Goal: Communication & Community: Answer question/provide support

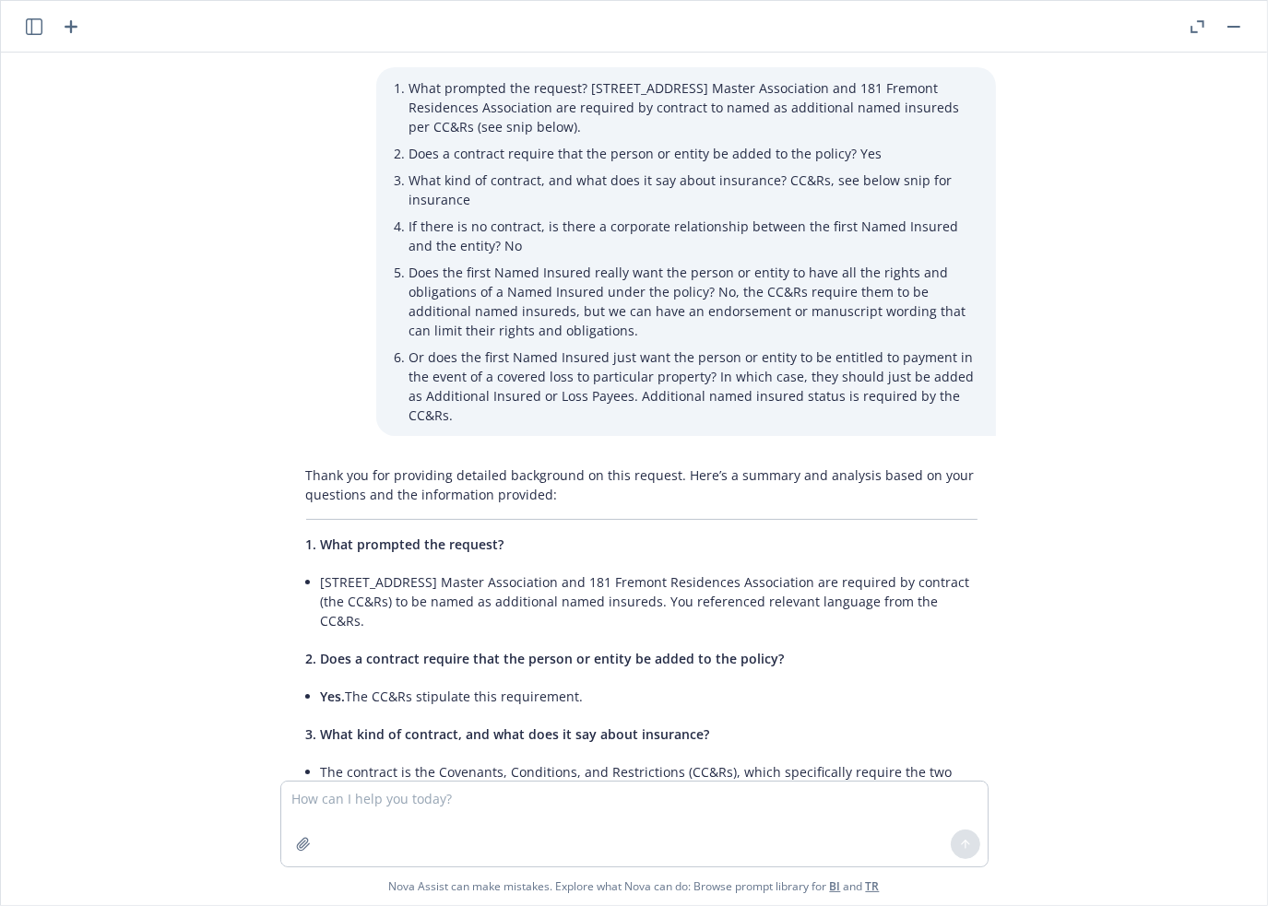
scroll to position [2366, 0]
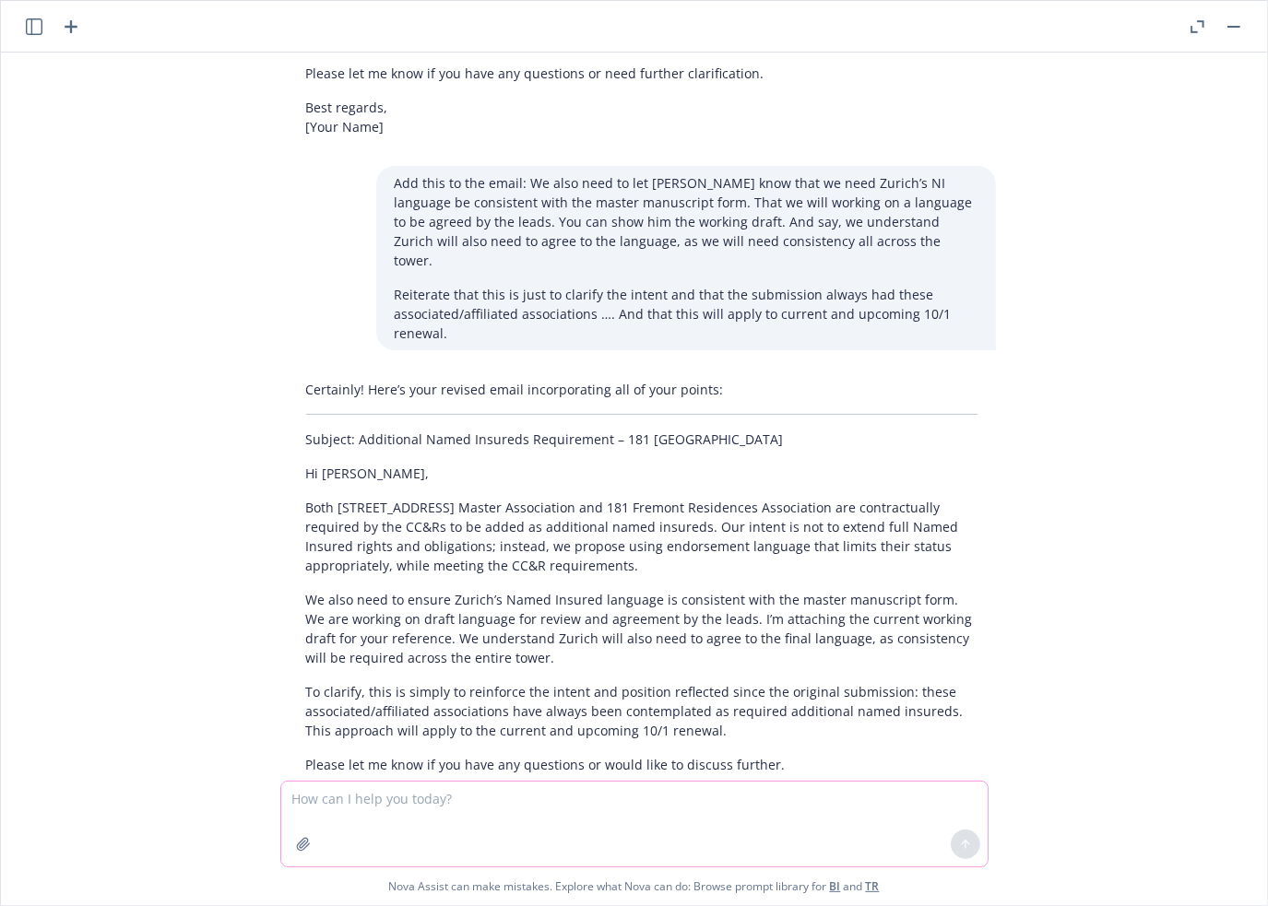
click at [461, 804] on textarea at bounding box center [634, 824] width 706 height 85
paste textarea "We understand [PERSON_NAME] will need to agree to the final manuscript language…"
type textarea "We understand [PERSON_NAME] will need to agree to the final manuscript language…"
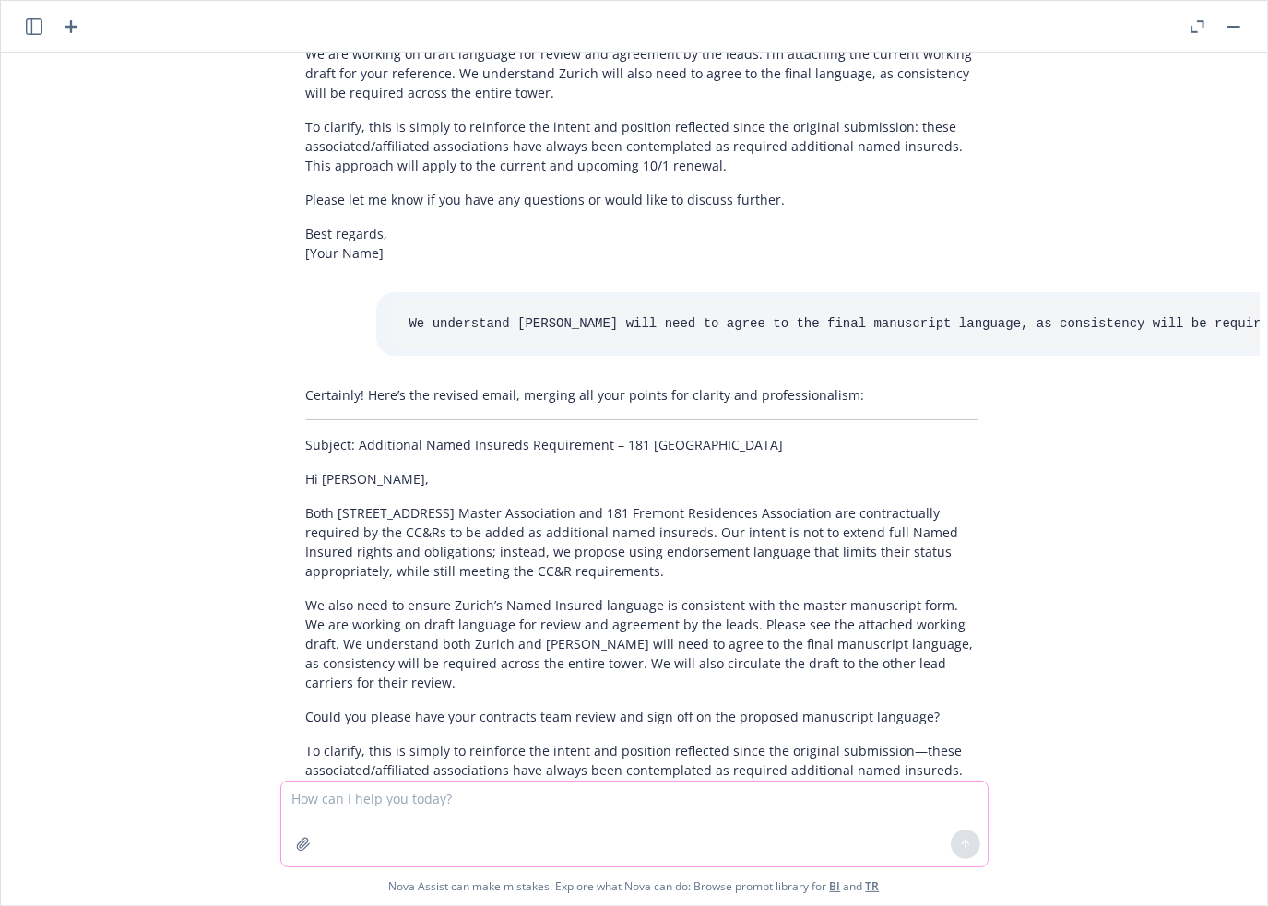
scroll to position [2984, 0]
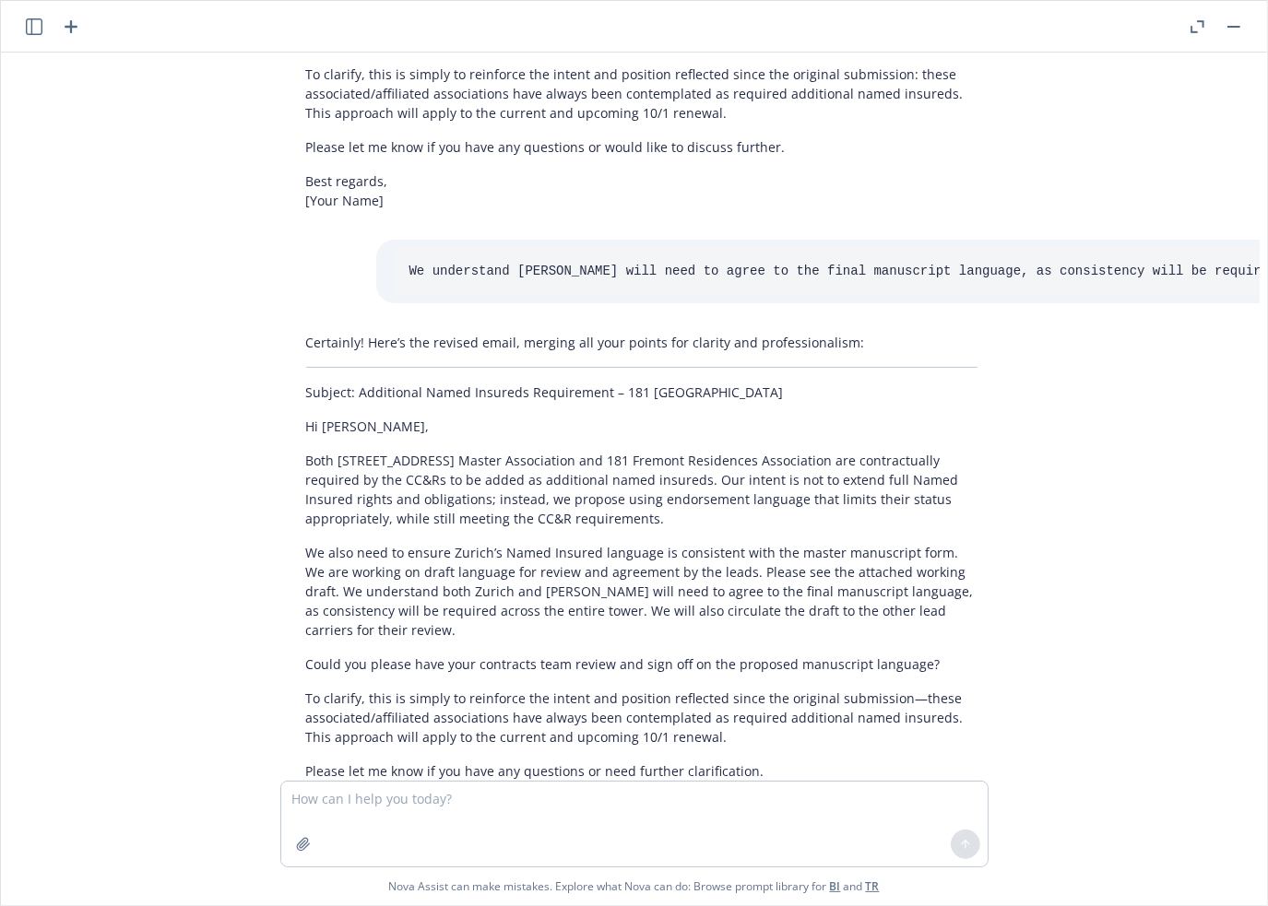
click at [726, 560] on div "Certainly! Here’s the revised email, merging all your points for clarity and pr…" at bounding box center [642, 583] width 708 height 516
click at [722, 543] on p "We also need to ensure Zurich’s Named Insured language is consistent with the m…" at bounding box center [641, 591] width 671 height 97
drag, startPoint x: 518, startPoint y: 512, endPoint x: 955, endPoint y: 512, distance: 437.0
click at [955, 543] on p "We also need to ensure Zurich’s Named Insured language is consistent with the m…" at bounding box center [641, 591] width 671 height 97
copy p "We will also circulate the draft to the other lead carriers for their review."
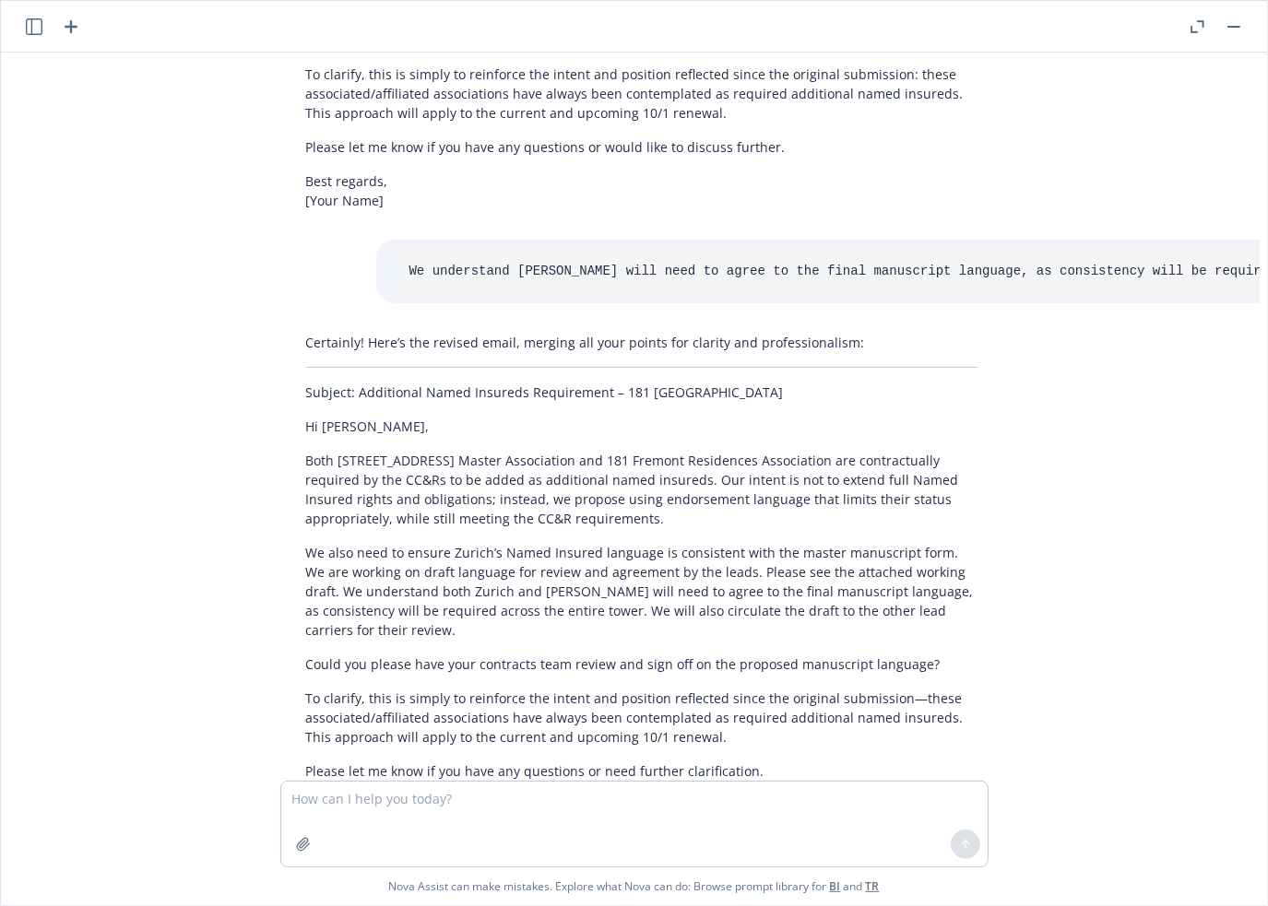
drag, startPoint x: 1126, startPoint y: 476, endPoint x: 1112, endPoint y: 492, distance: 21.6
click at [1127, 477] on div "What prompted the request? [STREET_ADDRESS] Master Association and 181 Fremont …" at bounding box center [633, 417] width 1251 height 728
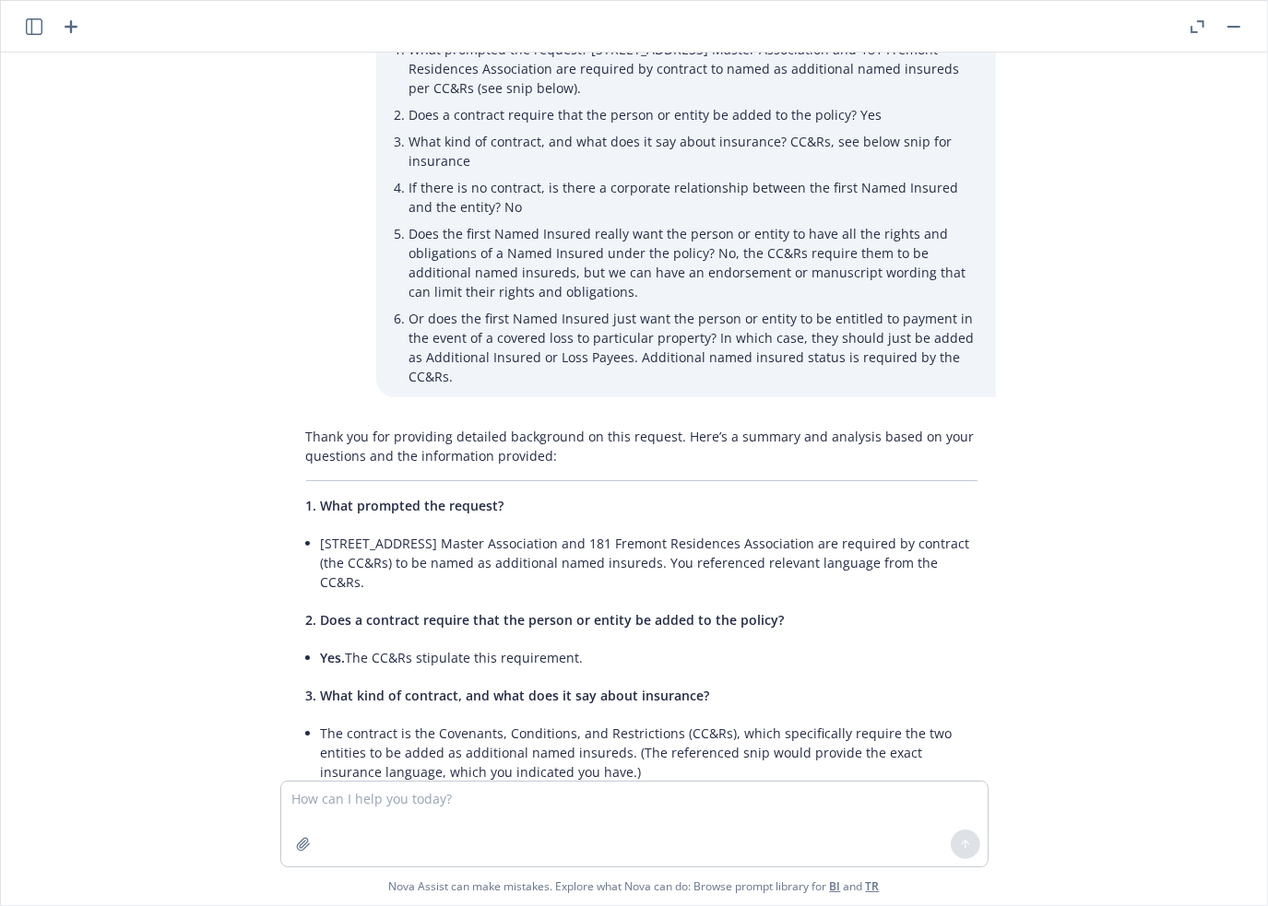
scroll to position [0, 0]
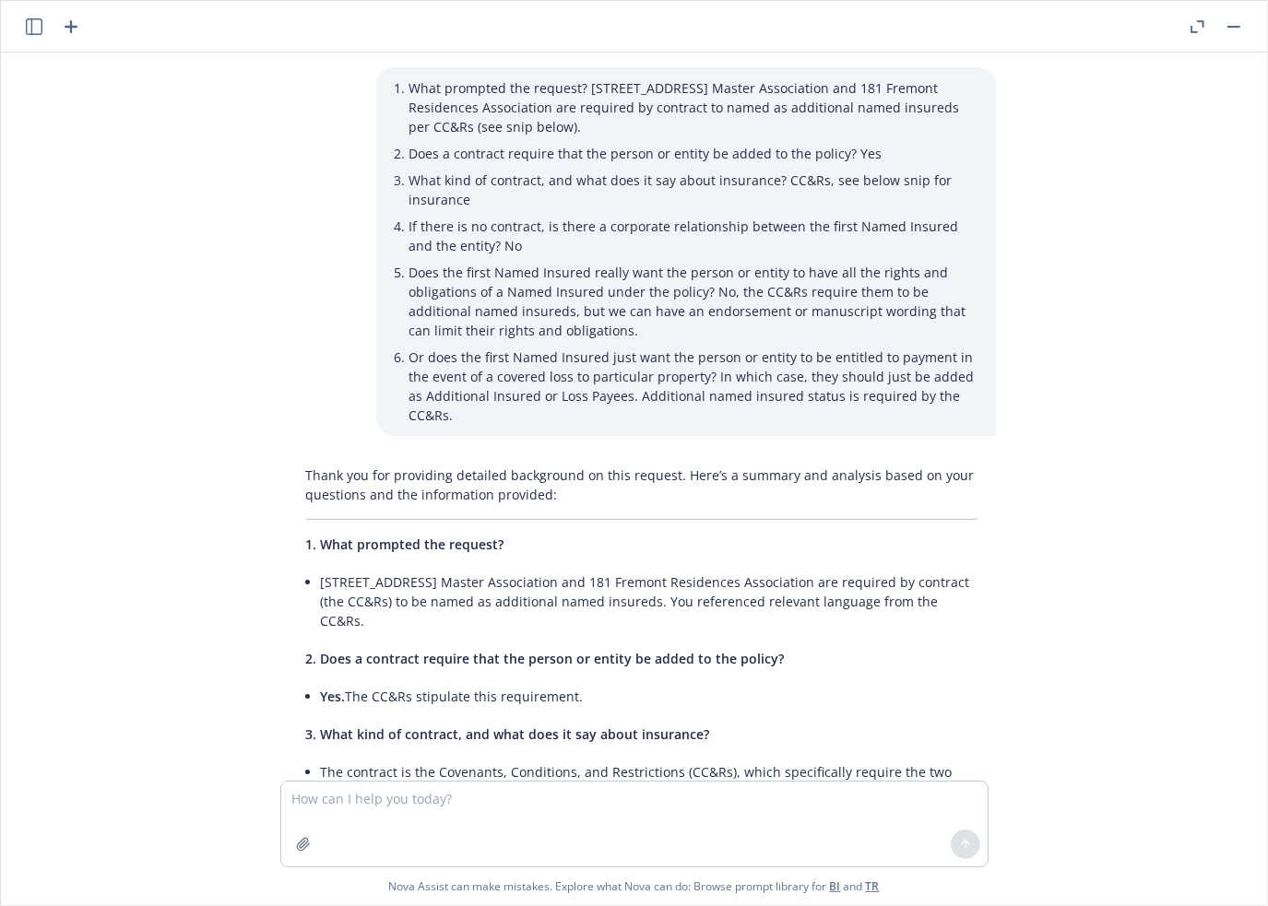
click at [17, 24] on header at bounding box center [634, 27] width 1266 height 52
click at [37, 25] on icon "button" at bounding box center [34, 26] width 17 height 17
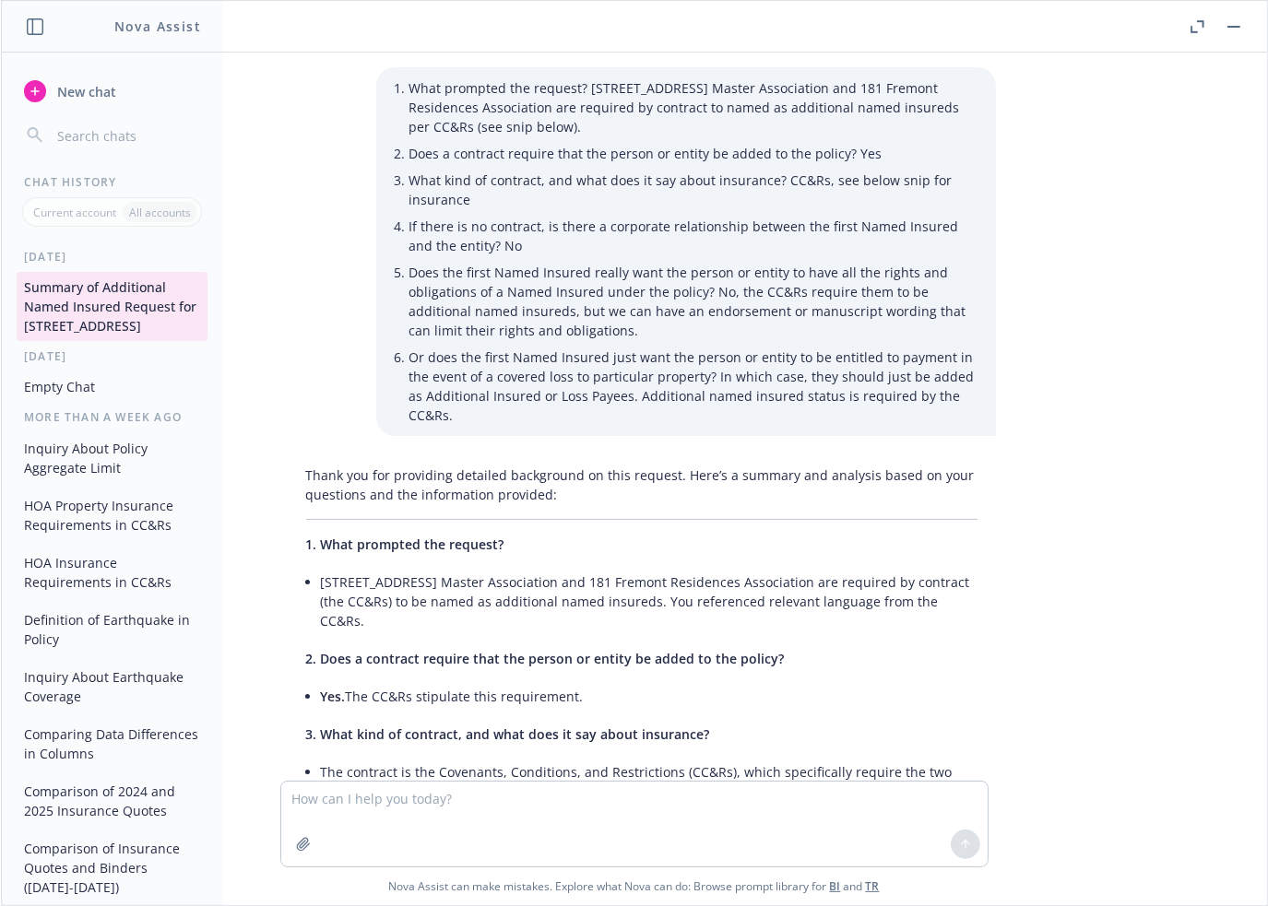
click at [92, 88] on span "New chat" at bounding box center [84, 91] width 63 height 19
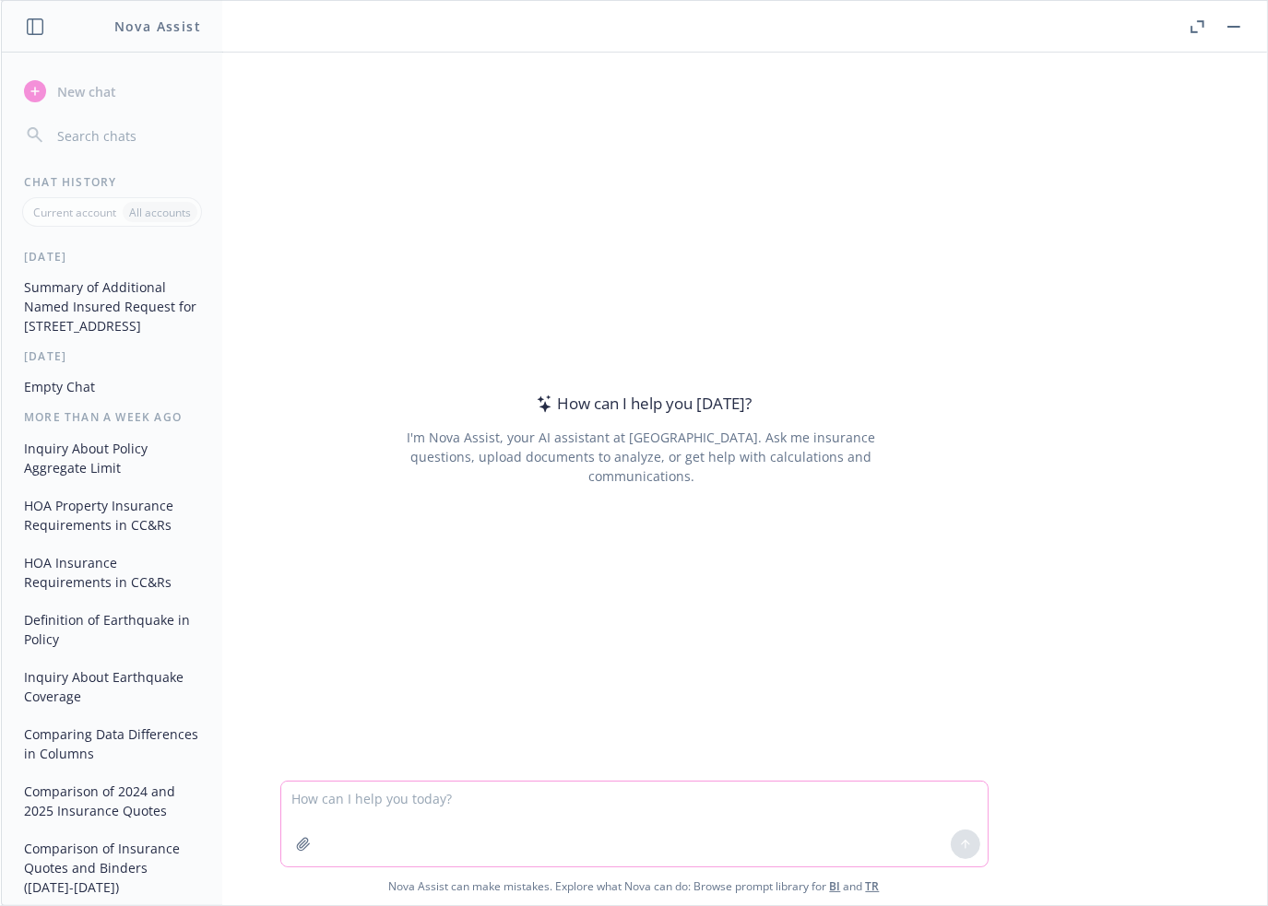
click at [361, 802] on textarea at bounding box center [634, 824] width 706 height 85
paste textarea "We understand [PERSON_NAME] will need to agree to the final manuscript language…"
type textarea "We understand [PERSON_NAME] will need to agree to the final manuscript language…"
